Goal: Information Seeking & Learning: Check status

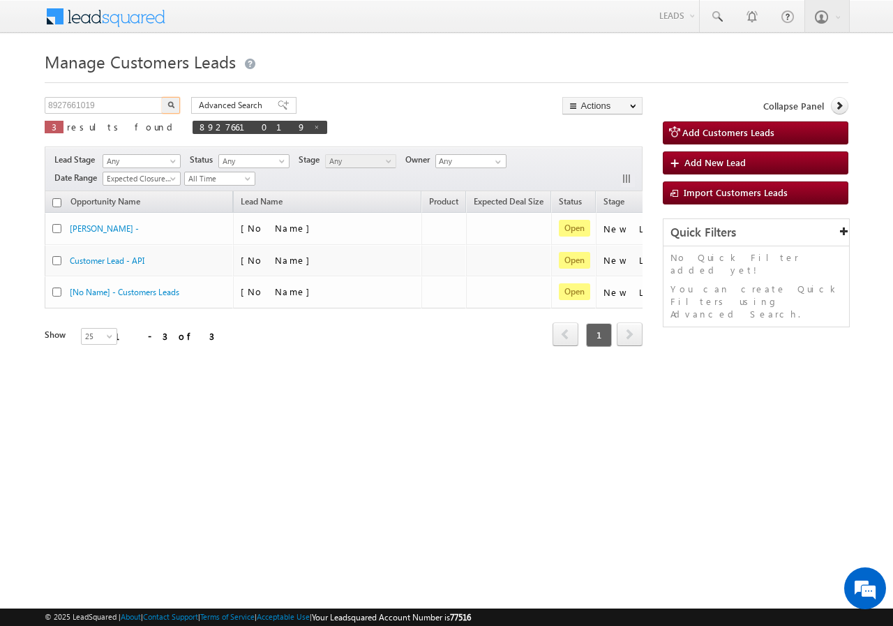
click at [110, 107] on input "8927661019" at bounding box center [104, 105] width 119 height 17
click at [164, 106] on button "button" at bounding box center [171, 105] width 18 height 17
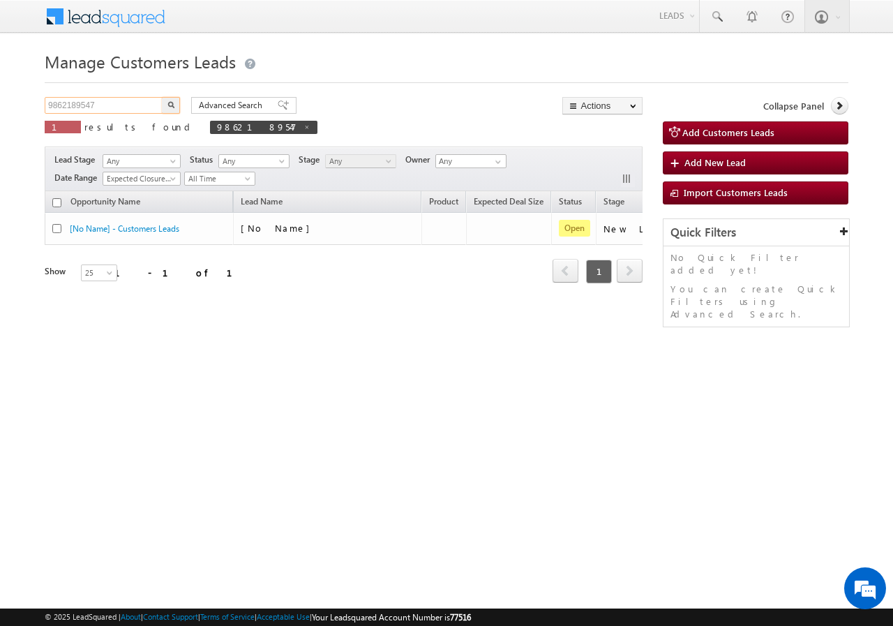
click at [105, 98] on input "9862189547" at bounding box center [104, 105] width 119 height 17
paste input "723275026"
type input "9723275026"
click at [170, 104] on img "button" at bounding box center [170, 104] width 7 height 7
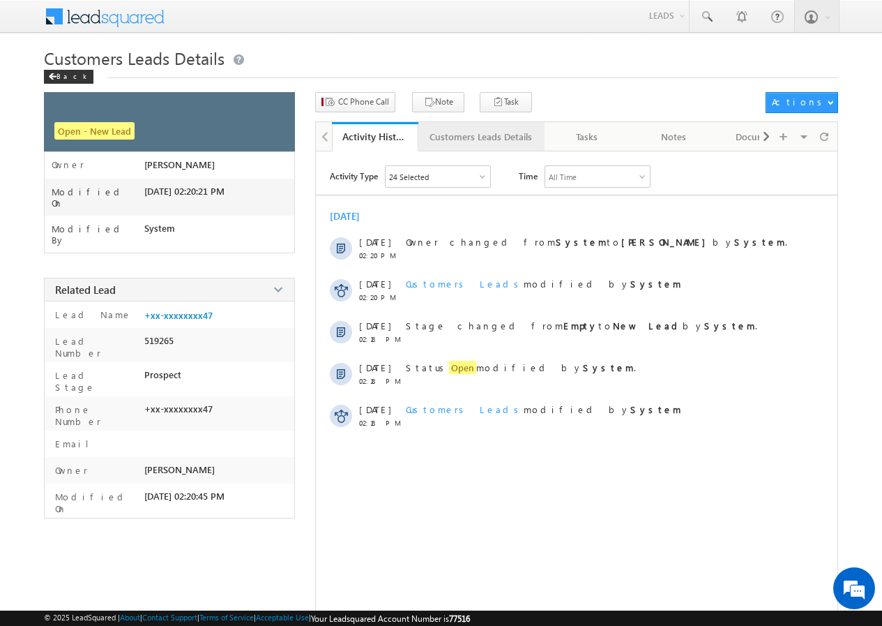
click at [464, 139] on div "Customers Leads Details" at bounding box center [481, 136] width 103 height 17
click at [444, 132] on div "Customers Leads Details" at bounding box center [481, 136] width 103 height 17
